Goal: Transaction & Acquisition: Book appointment/travel/reservation

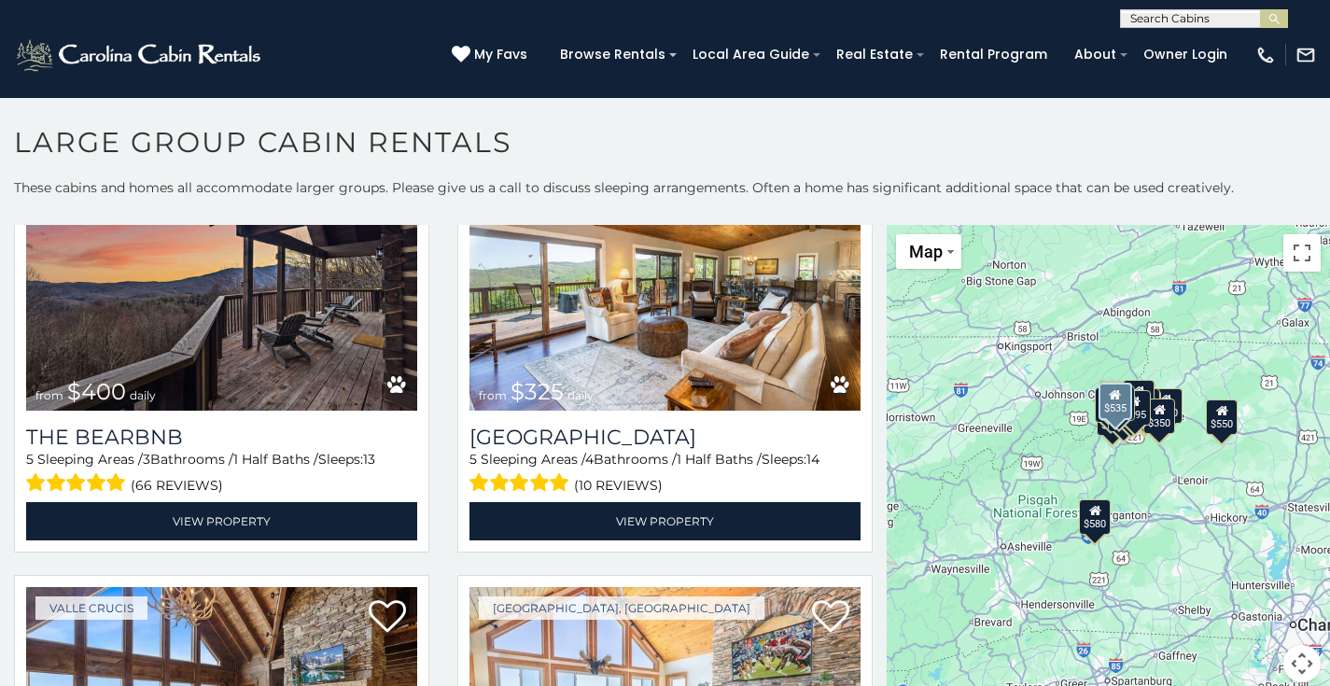
scroll to position [1474, 0]
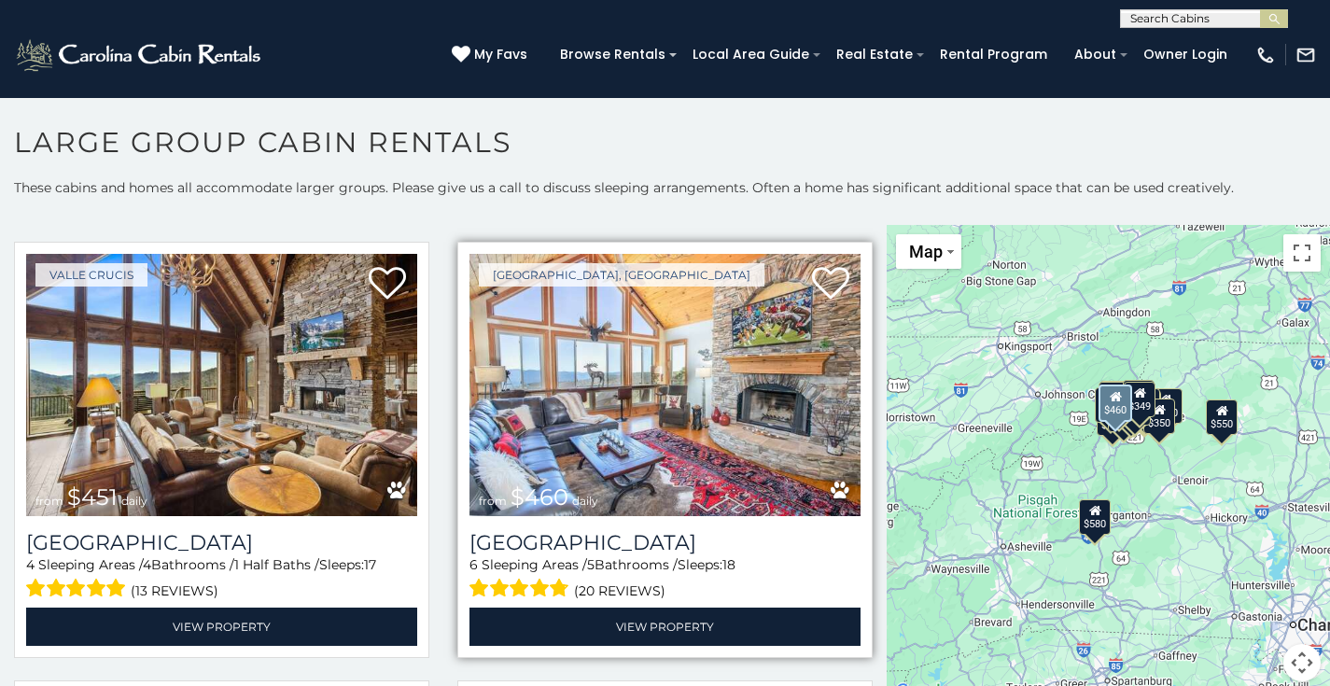
scroll to position [1777, 0]
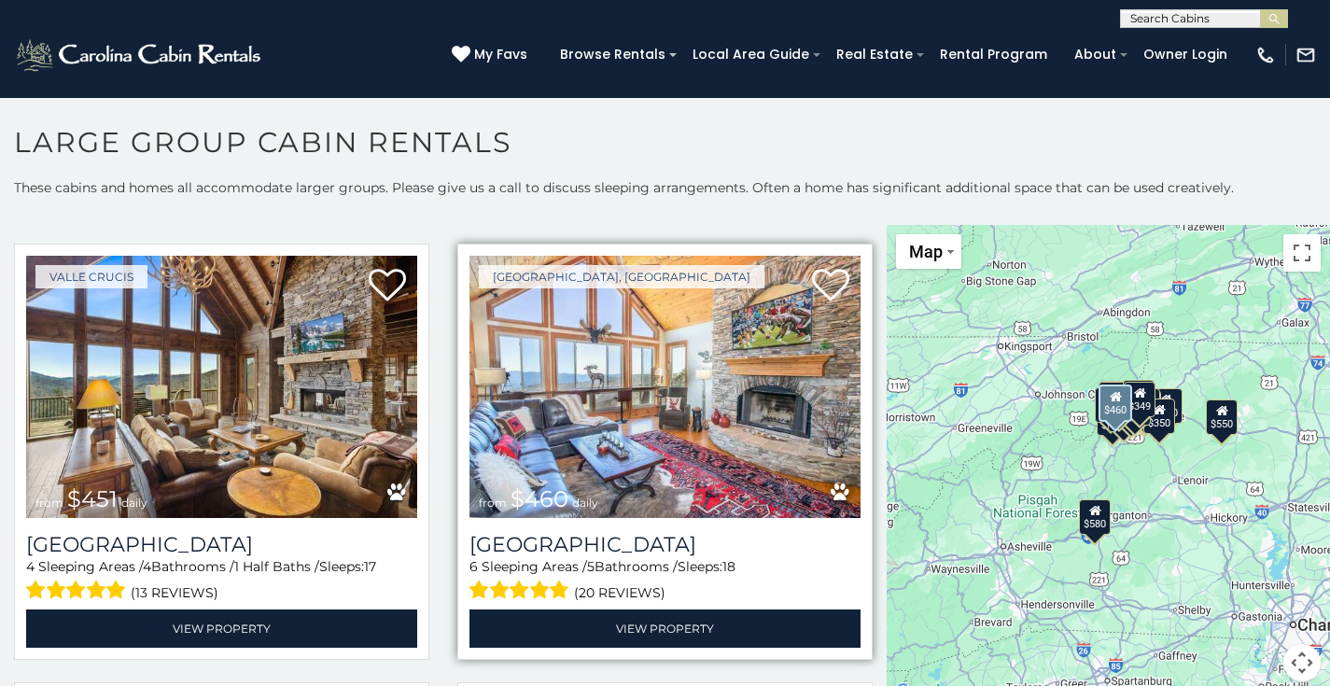
click at [556, 399] on img at bounding box center [664, 387] width 391 height 262
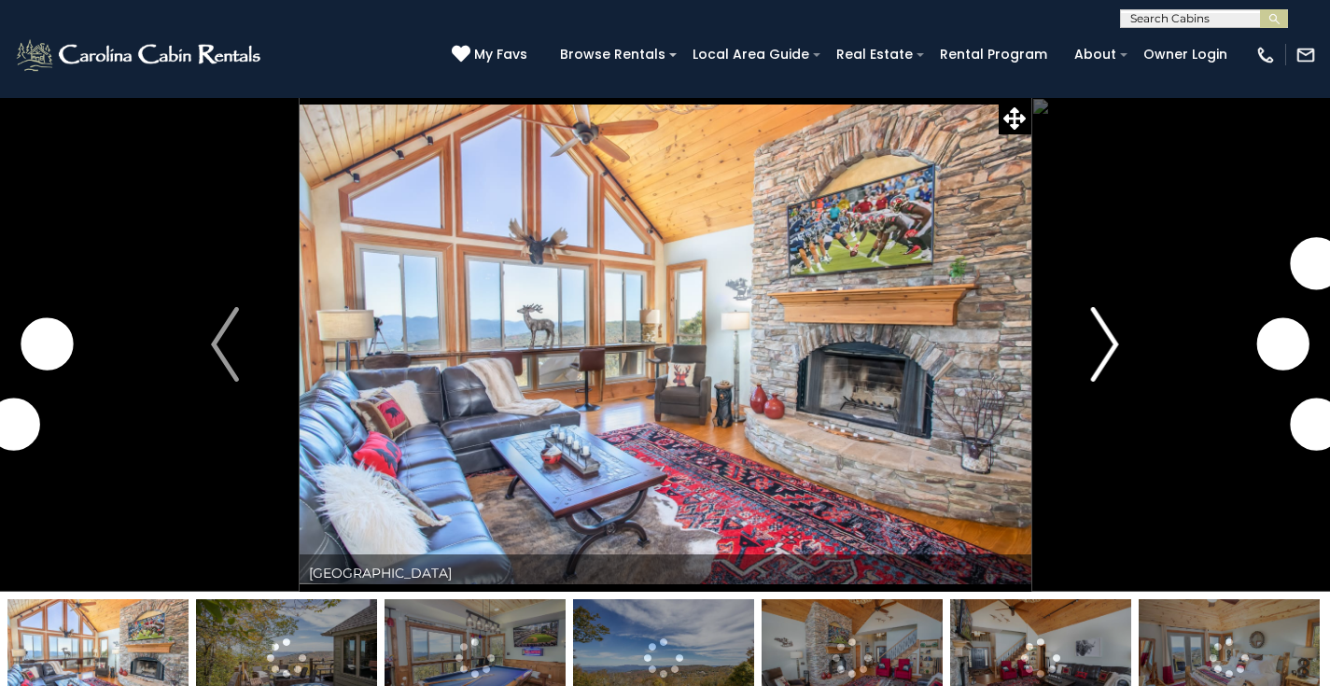
click at [1112, 333] on img "Next" at bounding box center [1105, 344] width 28 height 75
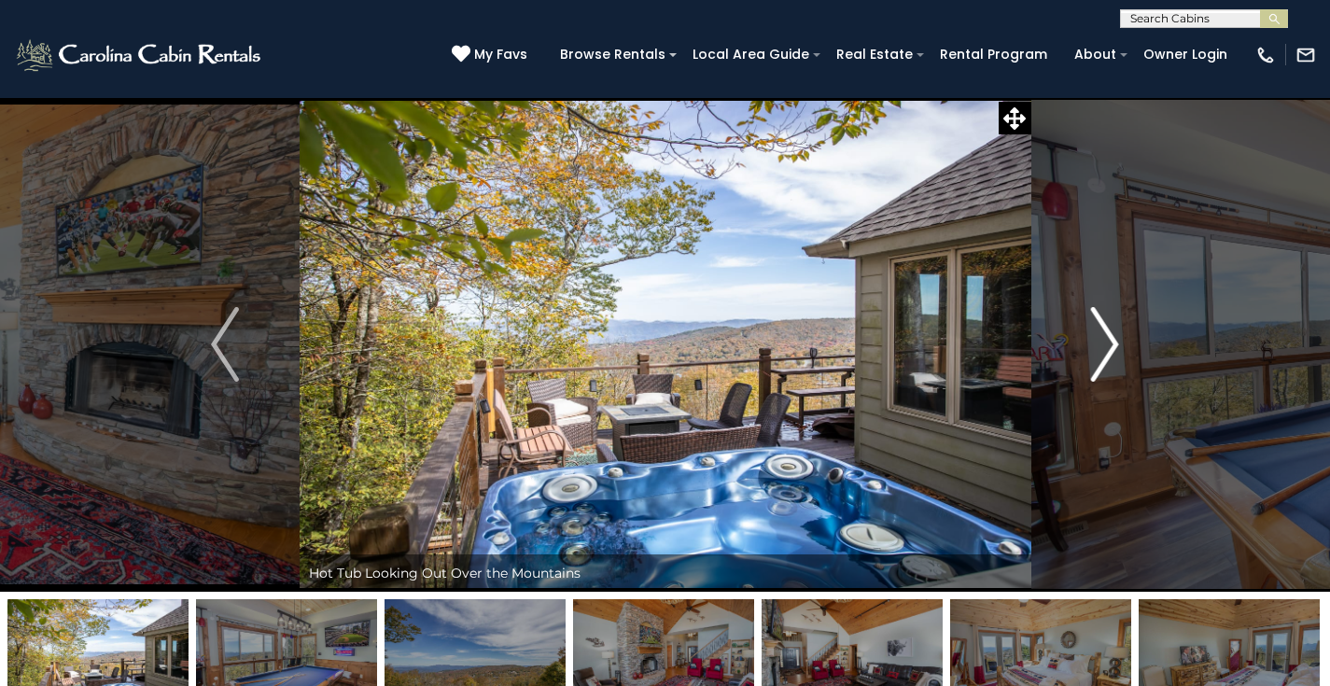
click at [1112, 333] on img "Next" at bounding box center [1105, 344] width 28 height 75
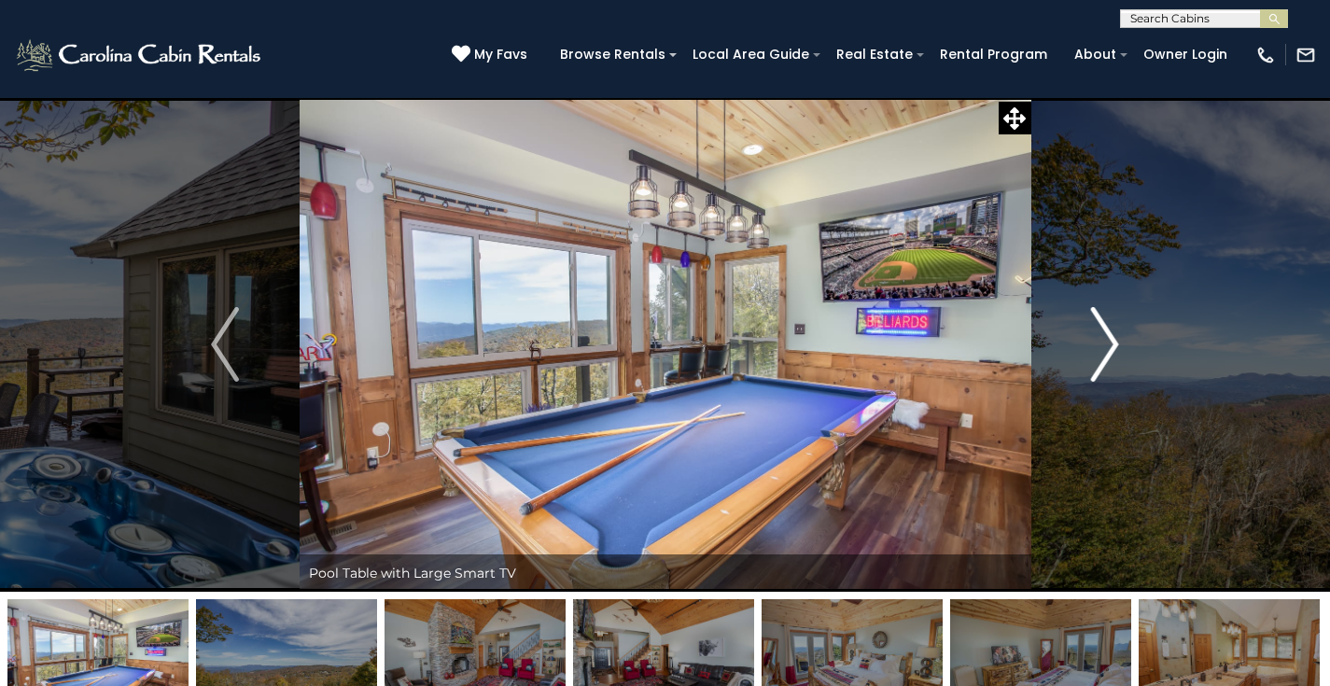
click at [1112, 333] on img "Next" at bounding box center [1105, 344] width 28 height 75
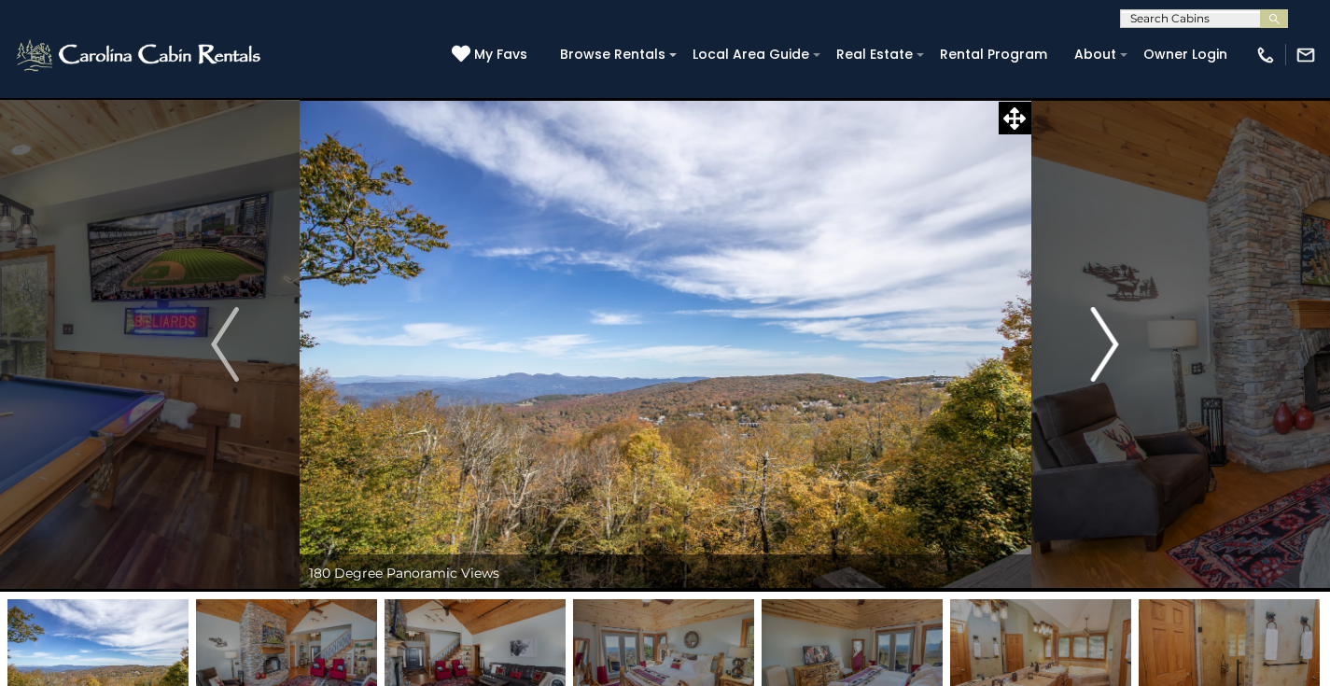
click at [1112, 333] on img "Next" at bounding box center [1105, 344] width 28 height 75
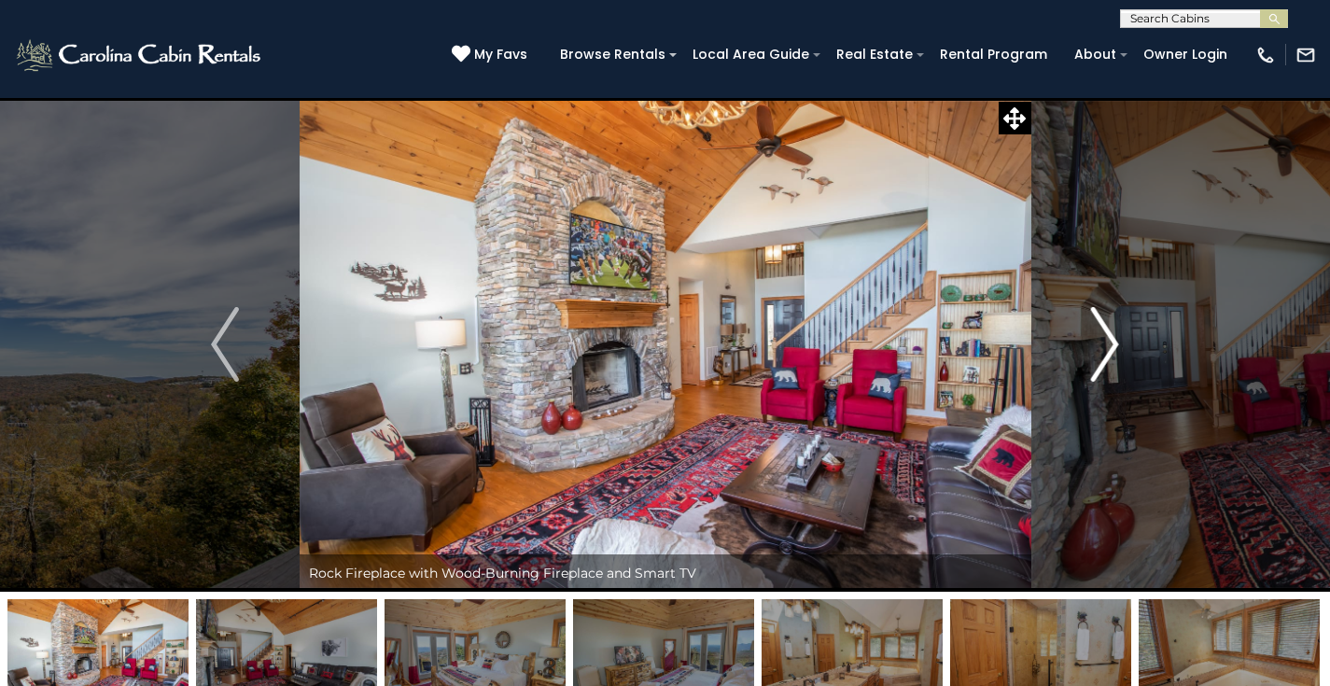
click at [1112, 333] on img "Next" at bounding box center [1105, 344] width 28 height 75
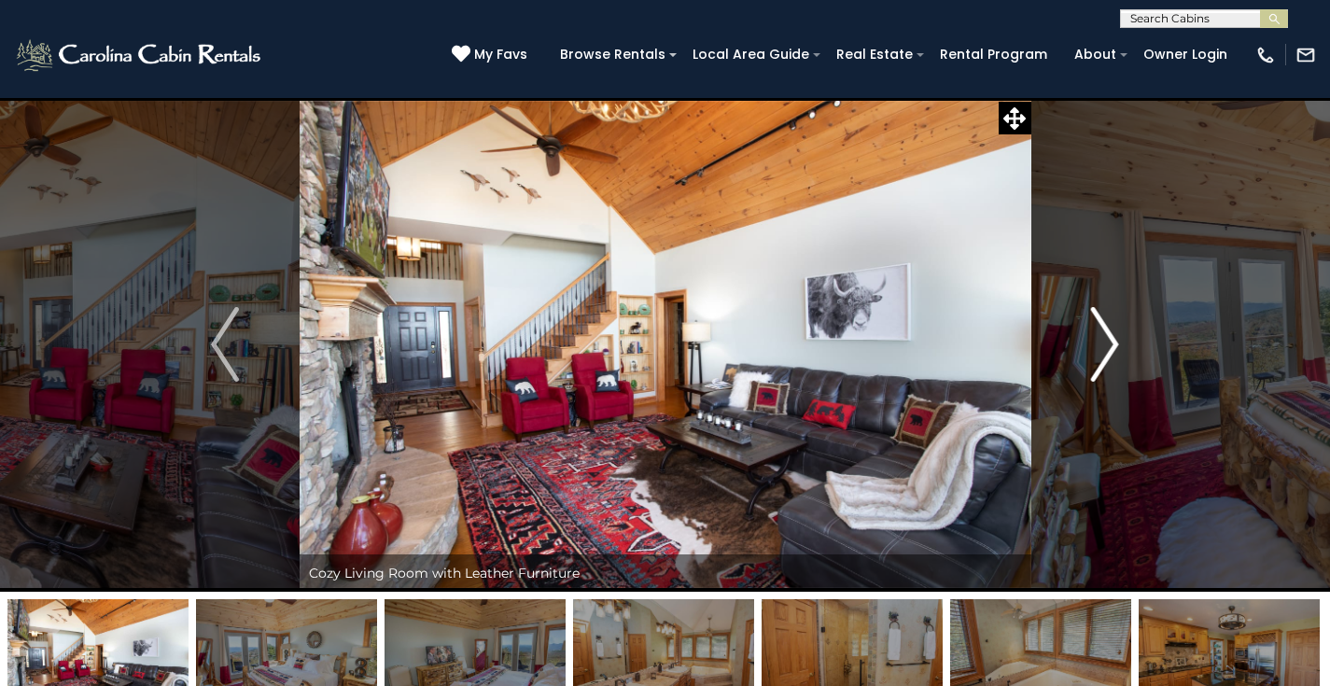
click at [1112, 333] on img "Next" at bounding box center [1105, 344] width 28 height 75
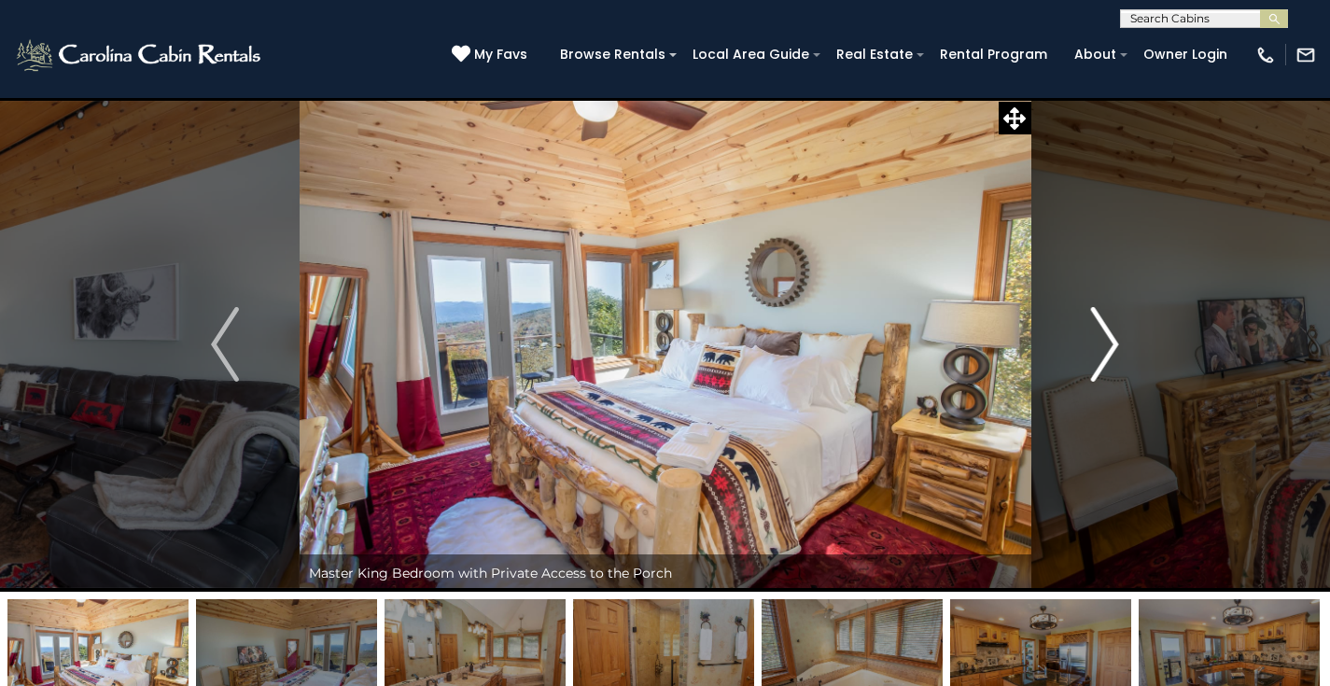
click at [1112, 333] on img "Next" at bounding box center [1105, 344] width 28 height 75
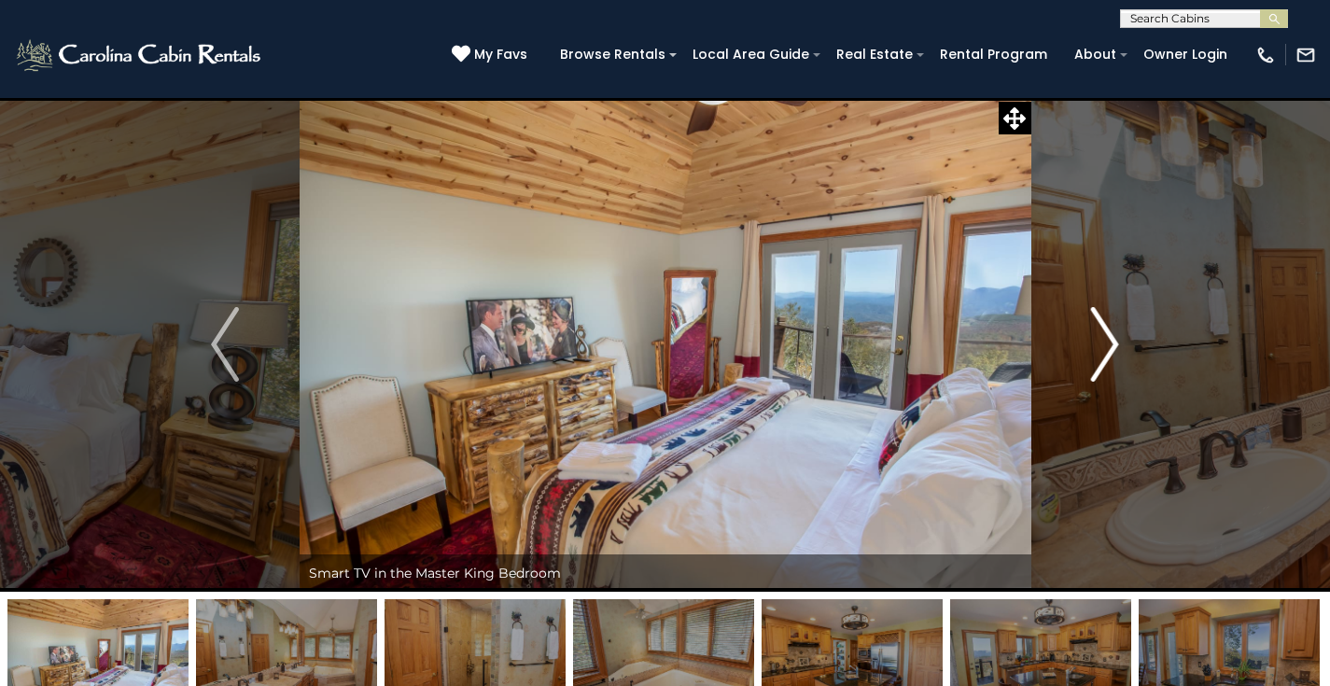
click at [1112, 333] on img "Next" at bounding box center [1105, 344] width 28 height 75
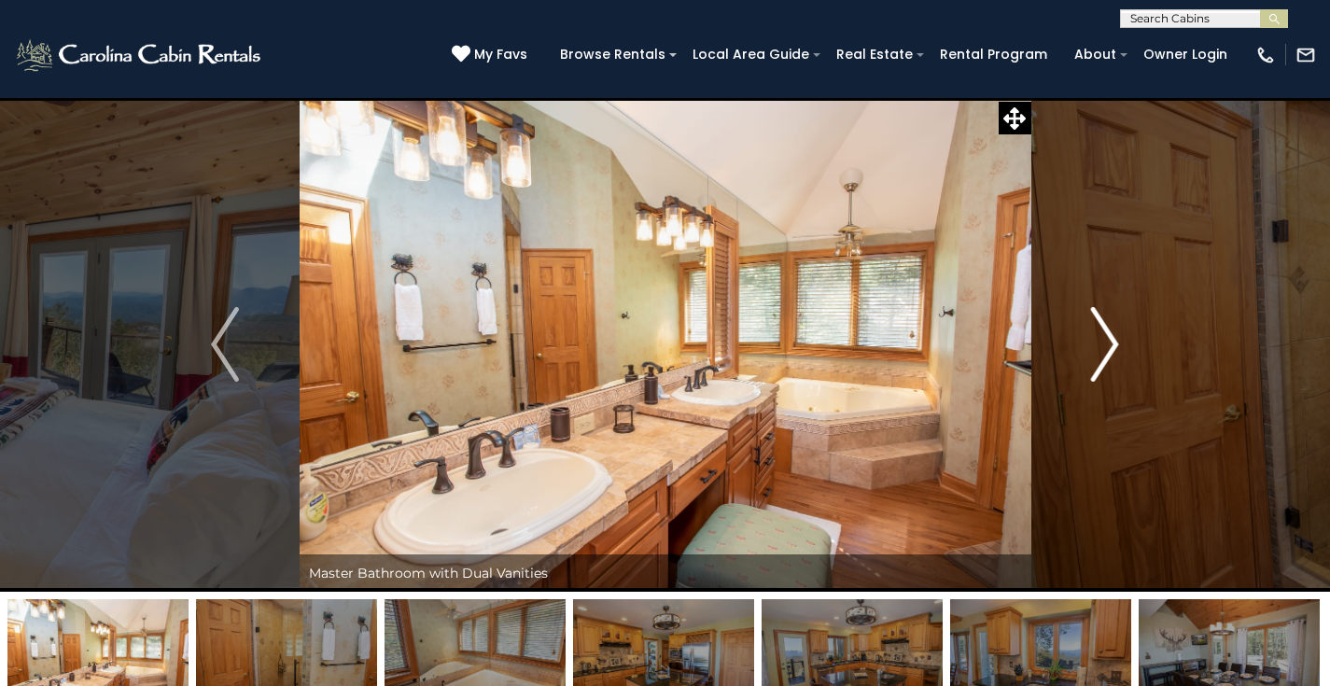
click at [1112, 333] on img "Next" at bounding box center [1105, 344] width 28 height 75
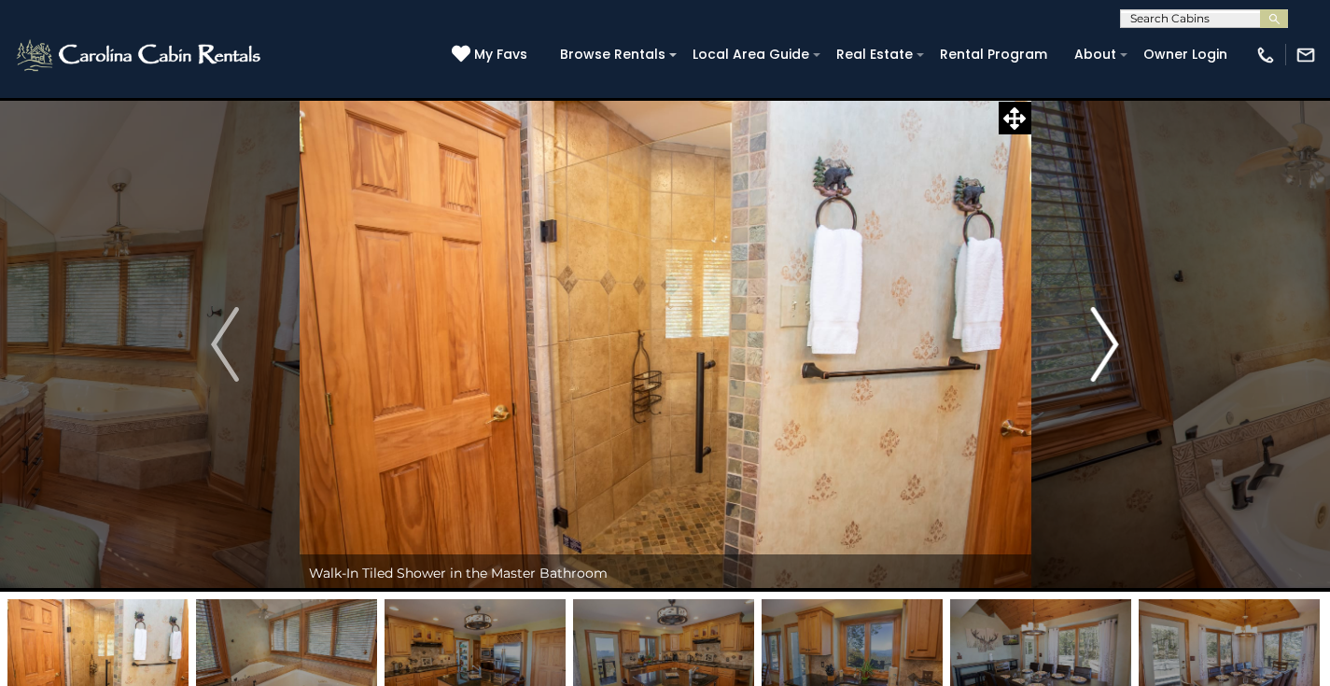
click at [1112, 333] on img "Next" at bounding box center [1105, 344] width 28 height 75
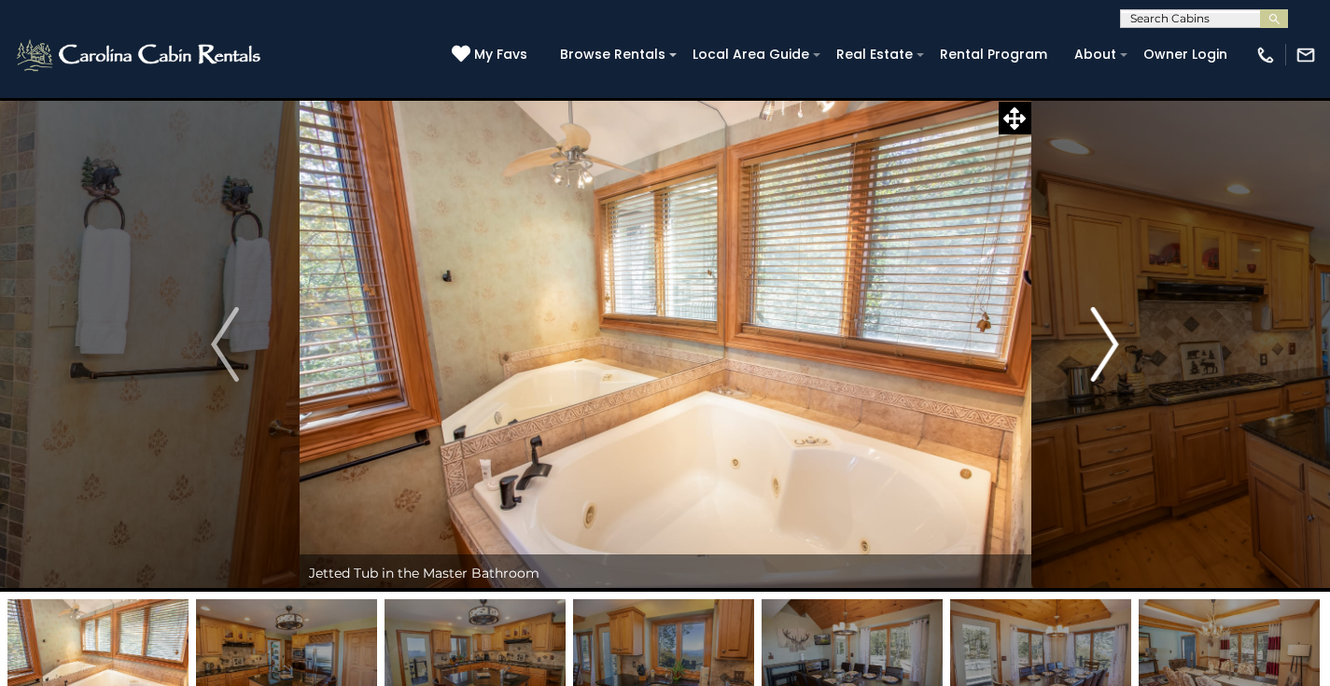
click at [1112, 333] on img "Next" at bounding box center [1105, 344] width 28 height 75
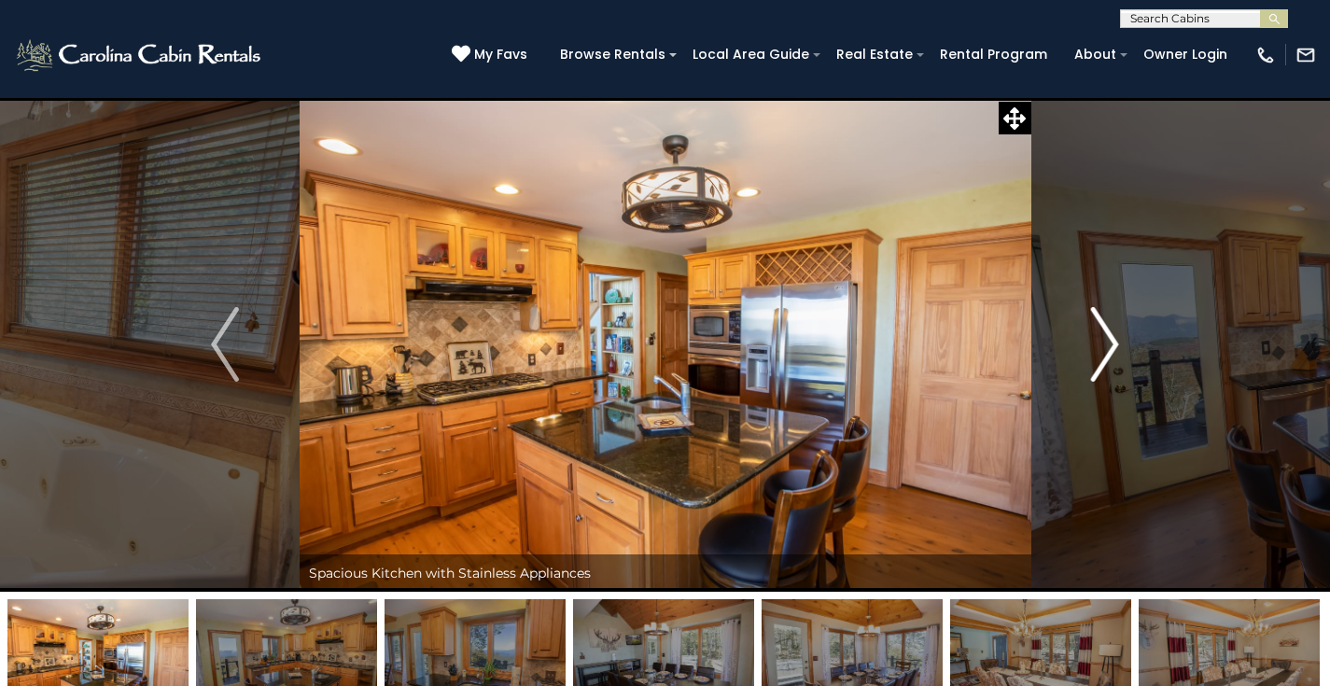
click at [1112, 333] on img "Next" at bounding box center [1105, 344] width 28 height 75
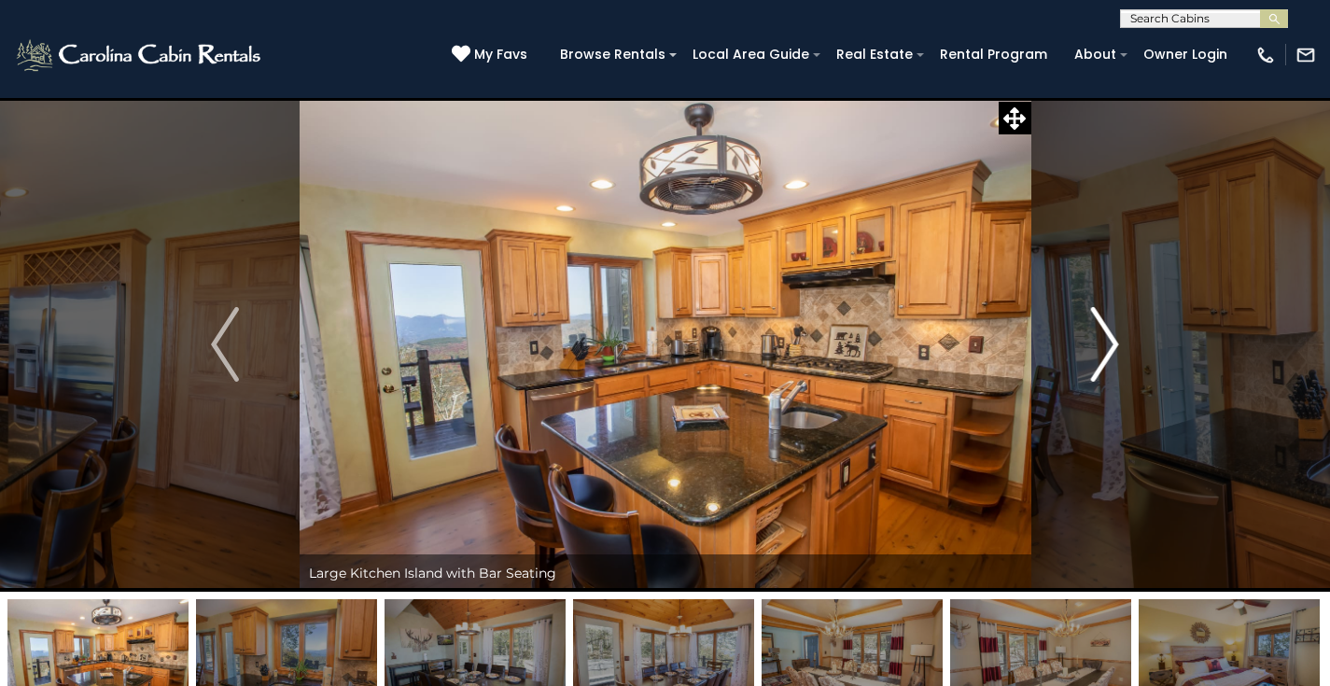
click at [1112, 333] on img "Next" at bounding box center [1105, 344] width 28 height 75
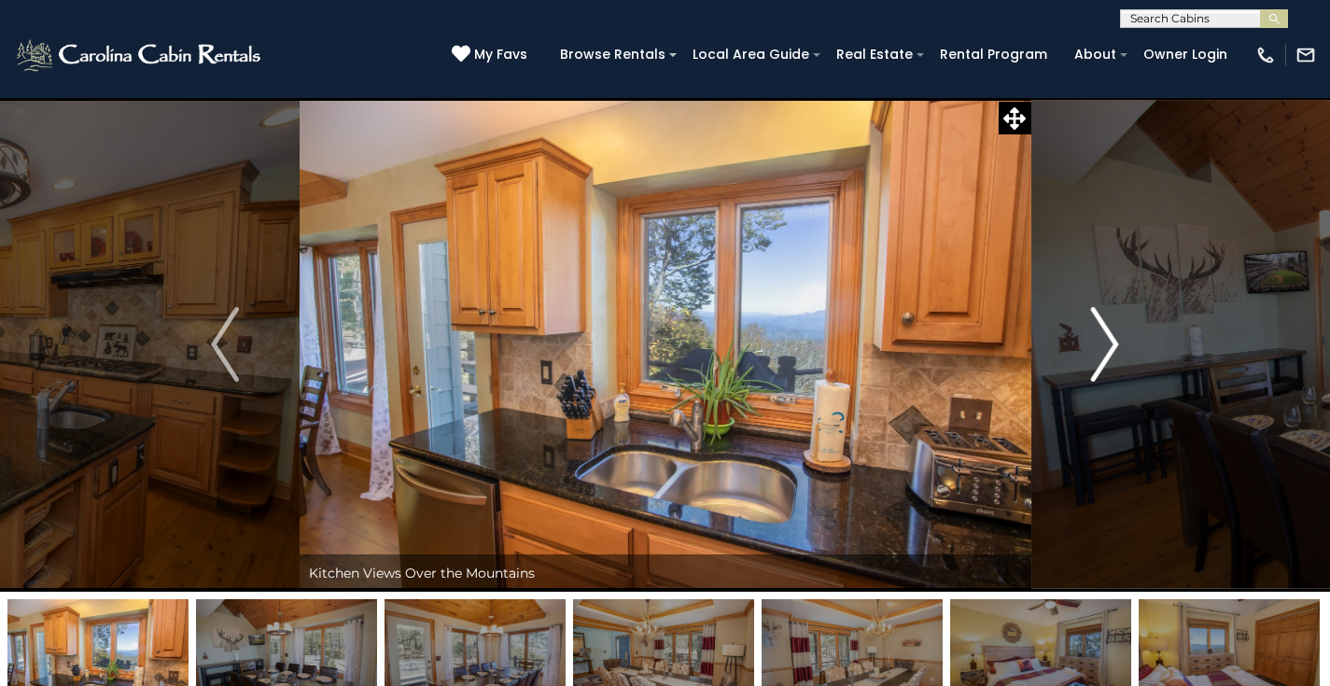
click at [1112, 333] on img "Next" at bounding box center [1105, 344] width 28 height 75
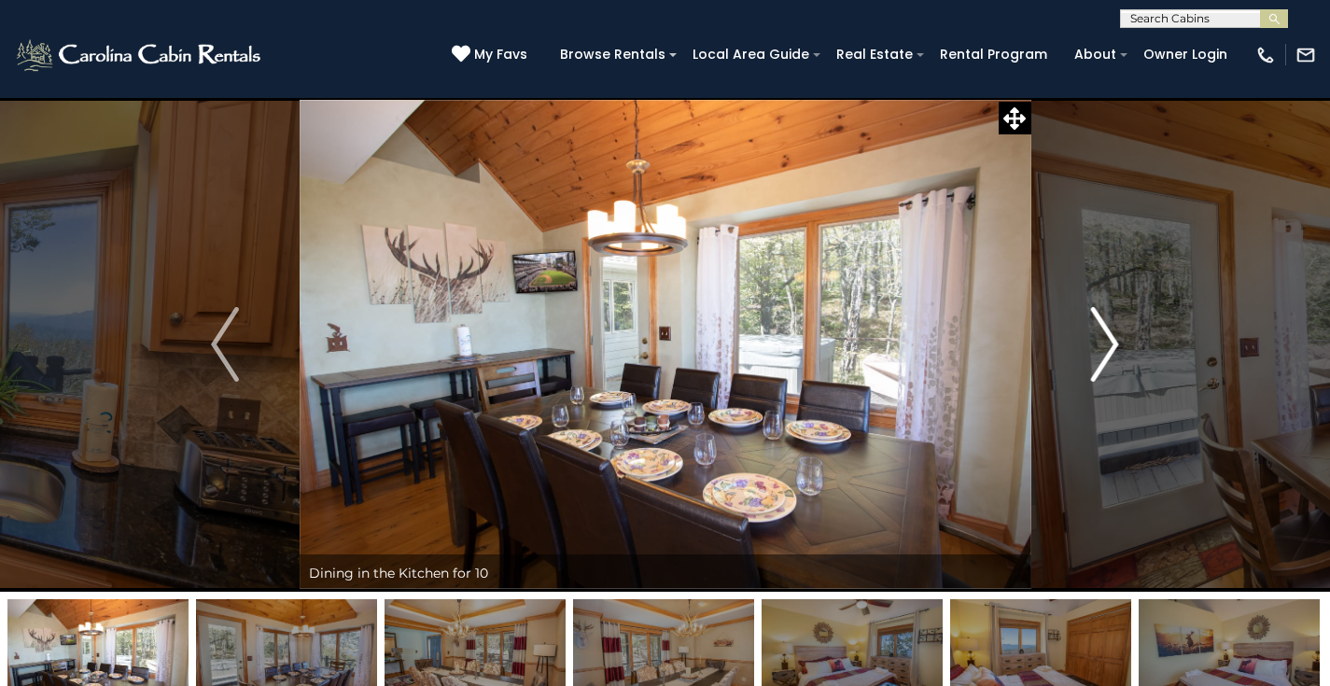
click at [1112, 333] on img "Next" at bounding box center [1105, 344] width 28 height 75
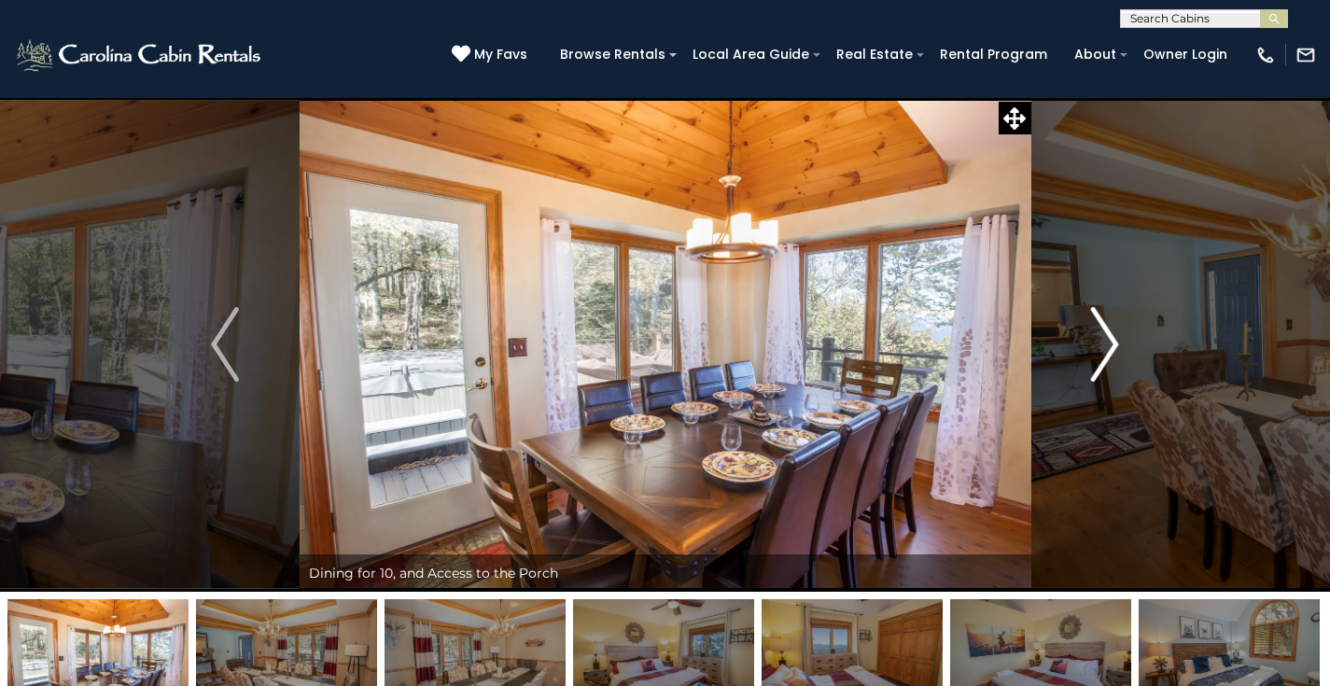
click at [1112, 333] on img "Next" at bounding box center [1105, 344] width 28 height 75
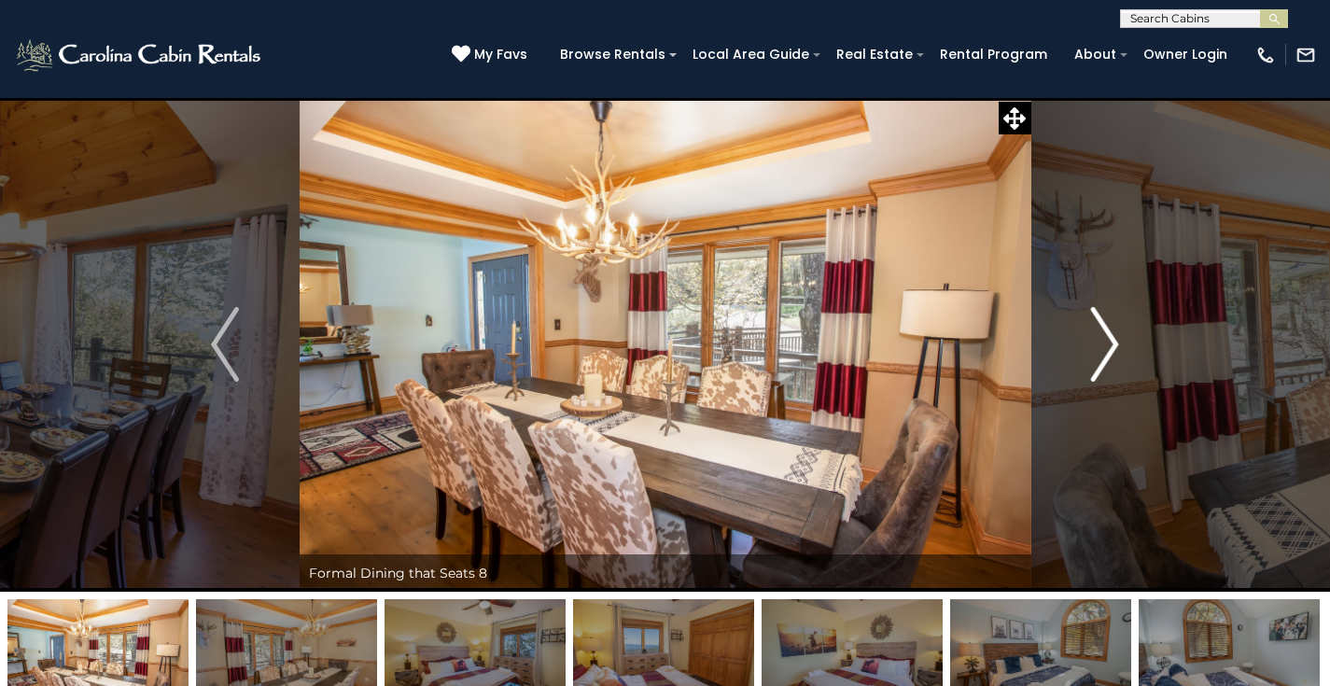
click at [1112, 333] on img "Next" at bounding box center [1105, 344] width 28 height 75
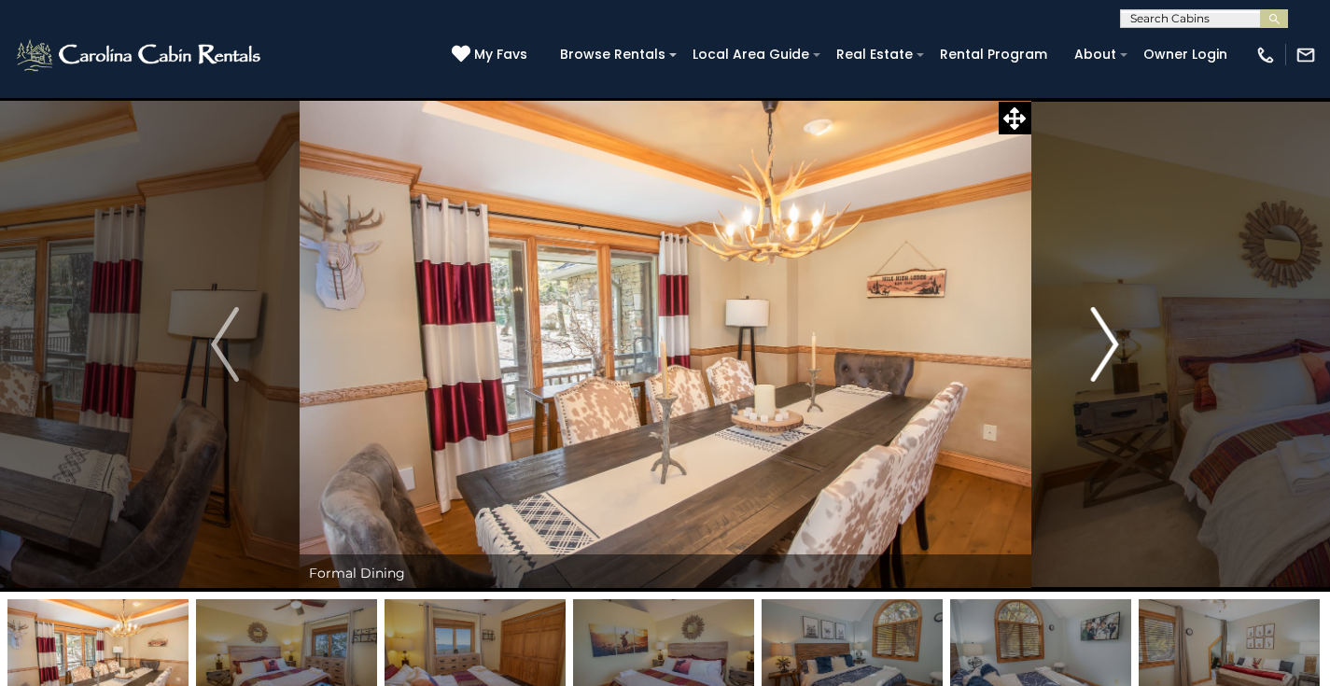
click at [1112, 333] on img "Next" at bounding box center [1105, 344] width 28 height 75
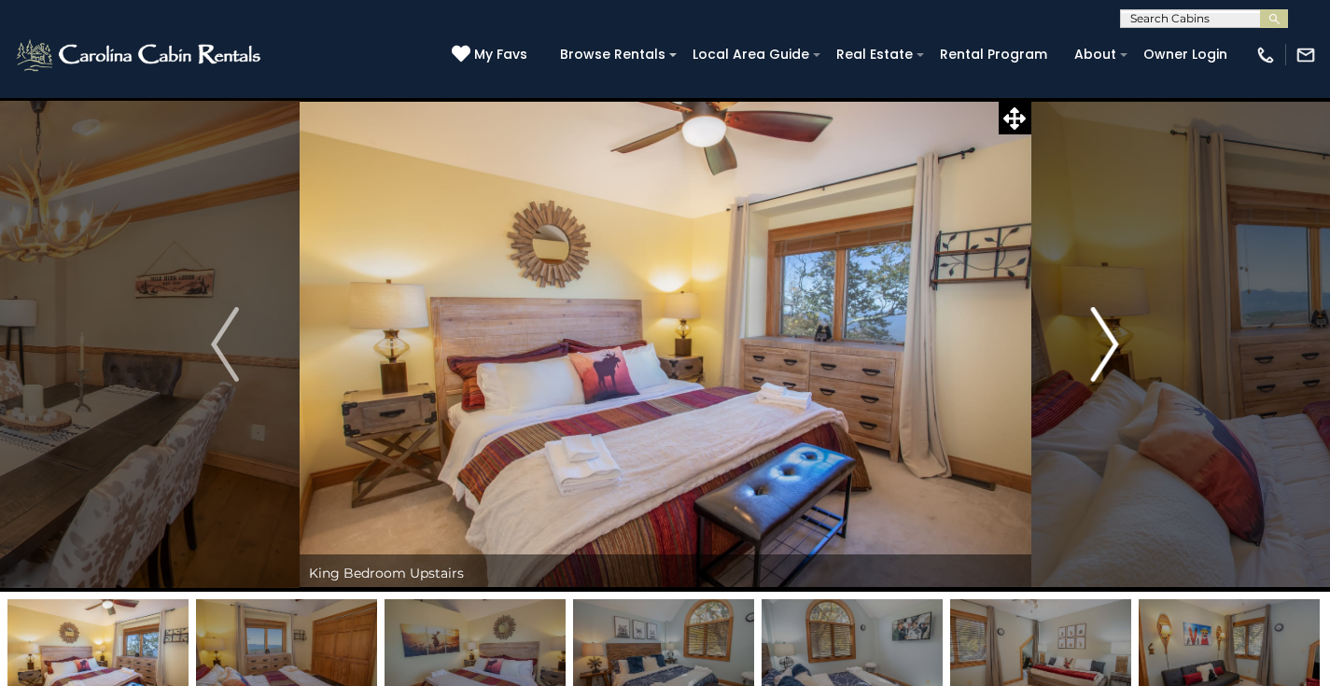
click at [1112, 333] on img "Next" at bounding box center [1105, 344] width 28 height 75
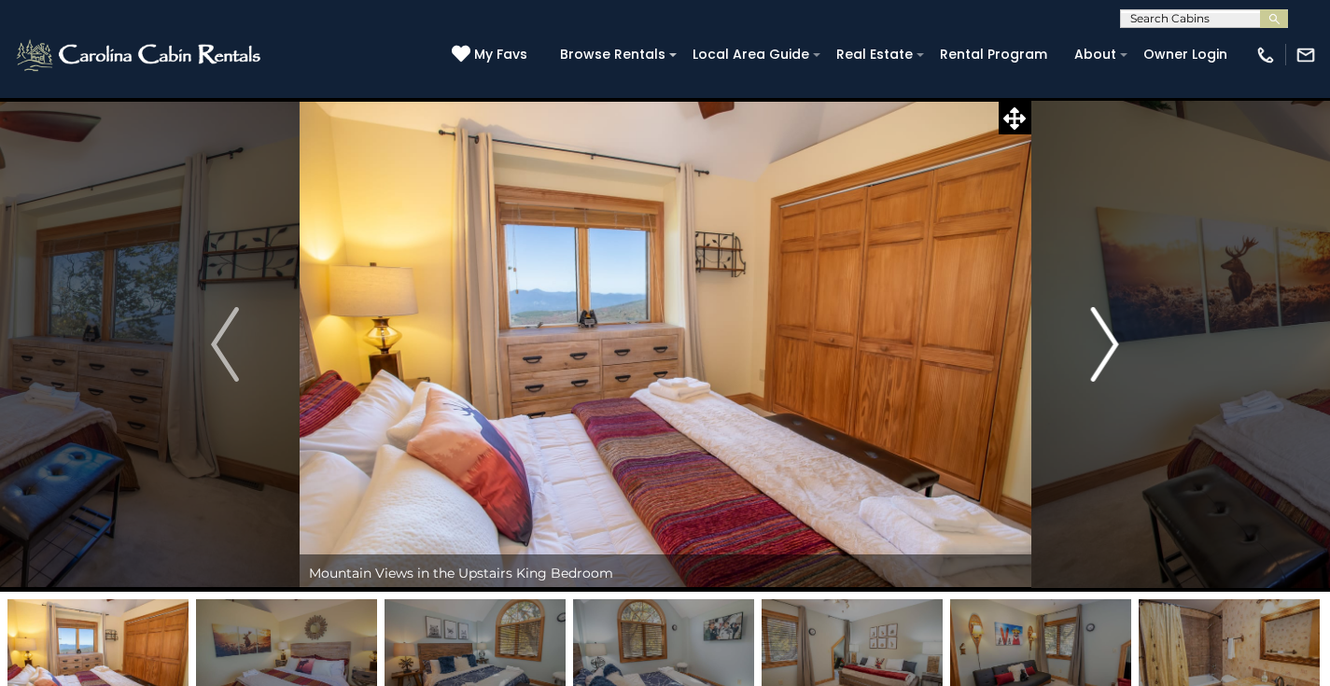
click at [1112, 333] on img "Next" at bounding box center [1105, 344] width 28 height 75
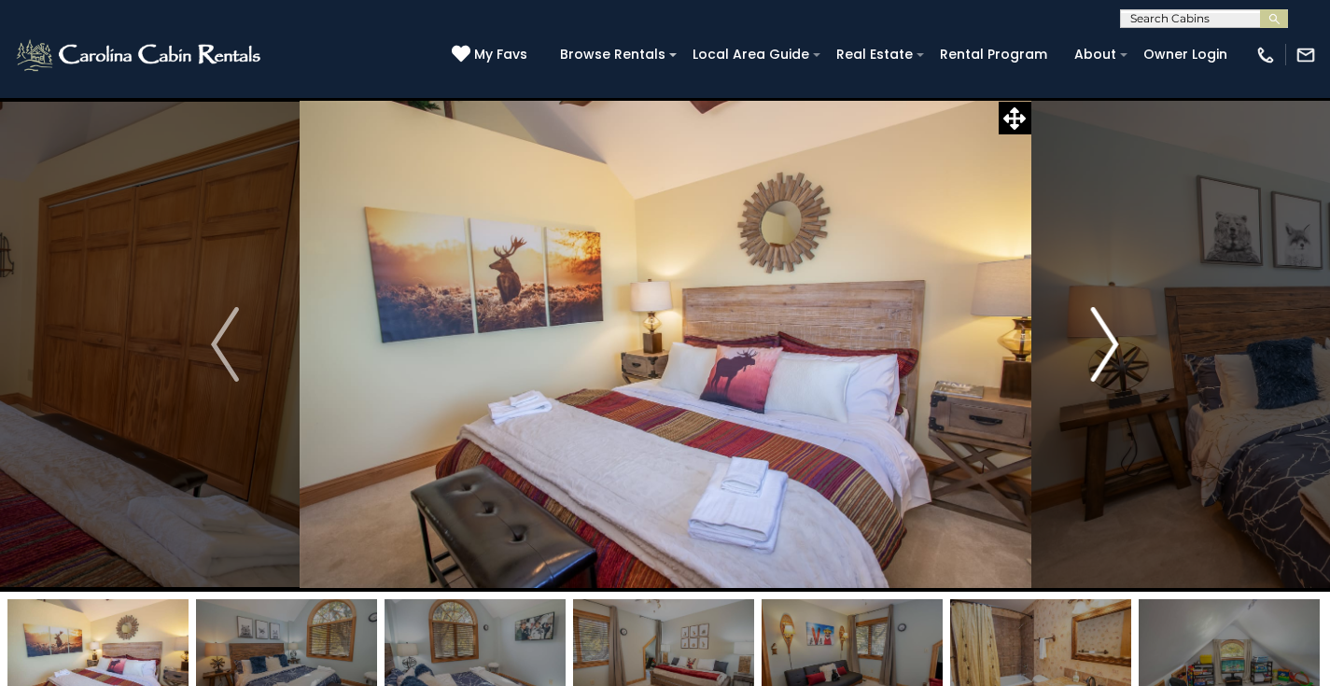
click at [1112, 333] on img "Next" at bounding box center [1105, 344] width 28 height 75
